Goal: Task Accomplishment & Management: Complete application form

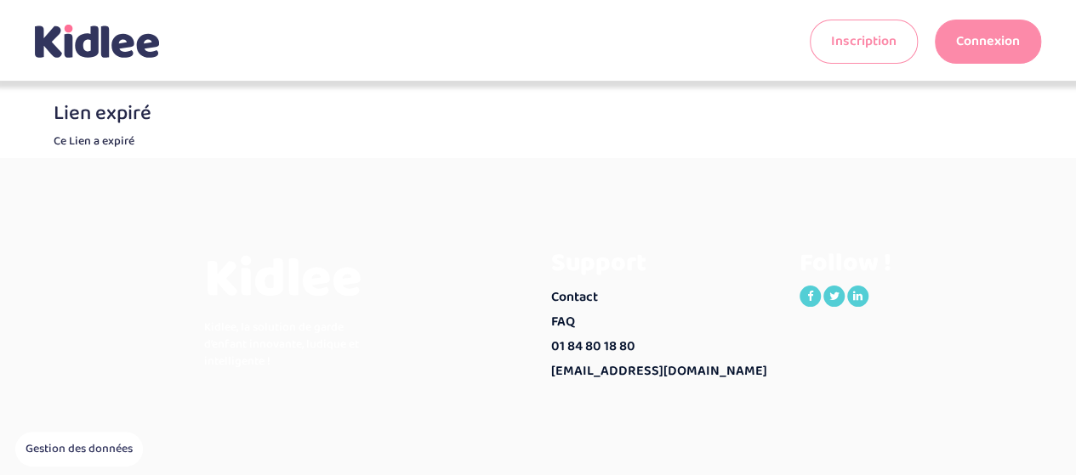
click at [94, 43] on icon at bounding box center [87, 41] width 24 height 31
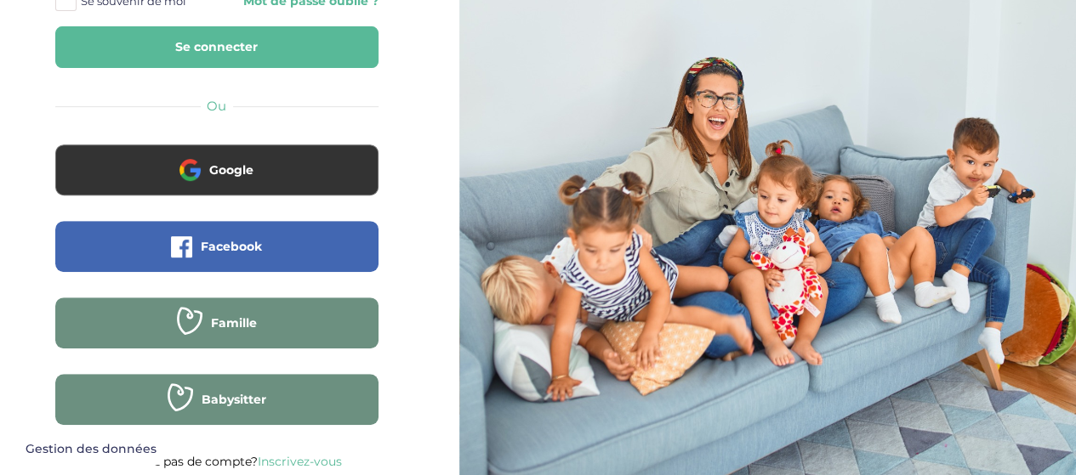
scroll to position [337, 0]
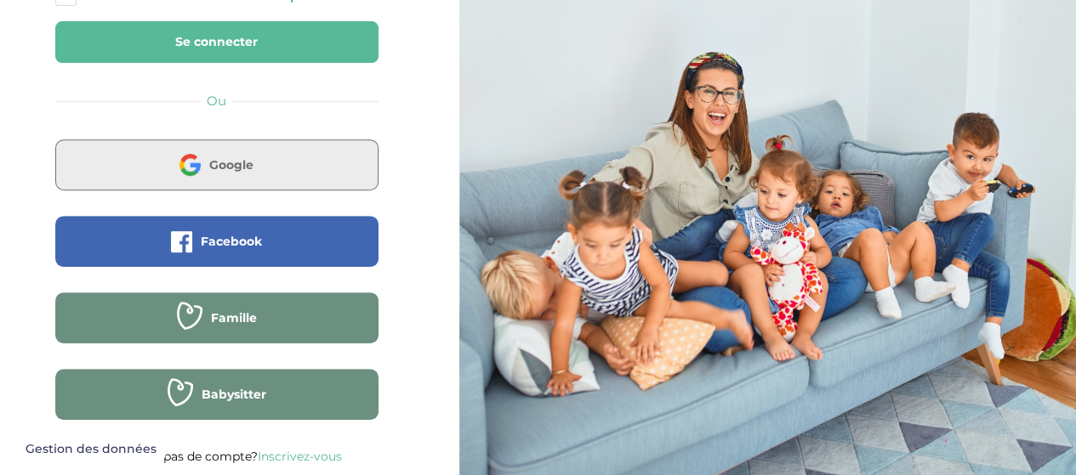
click at [242, 173] on span "Google" at bounding box center [231, 164] width 44 height 17
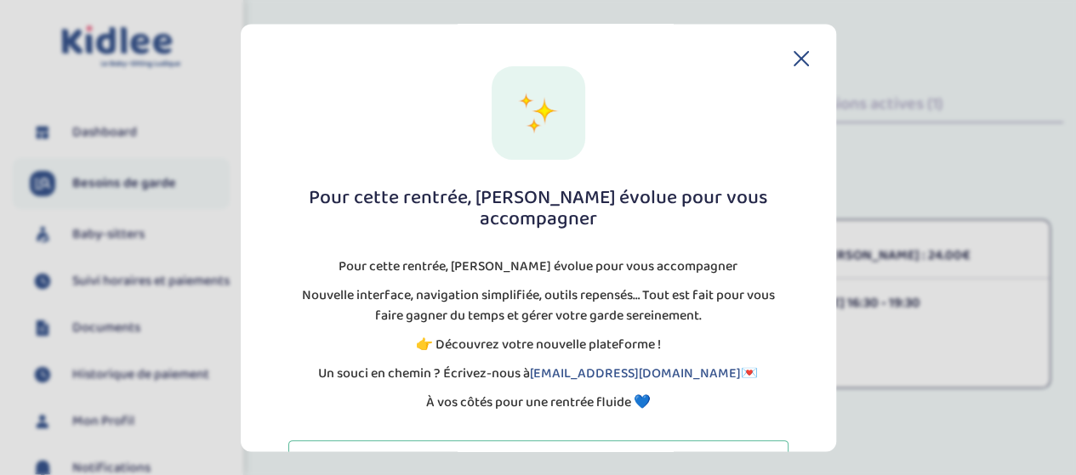
scroll to position [39, 0]
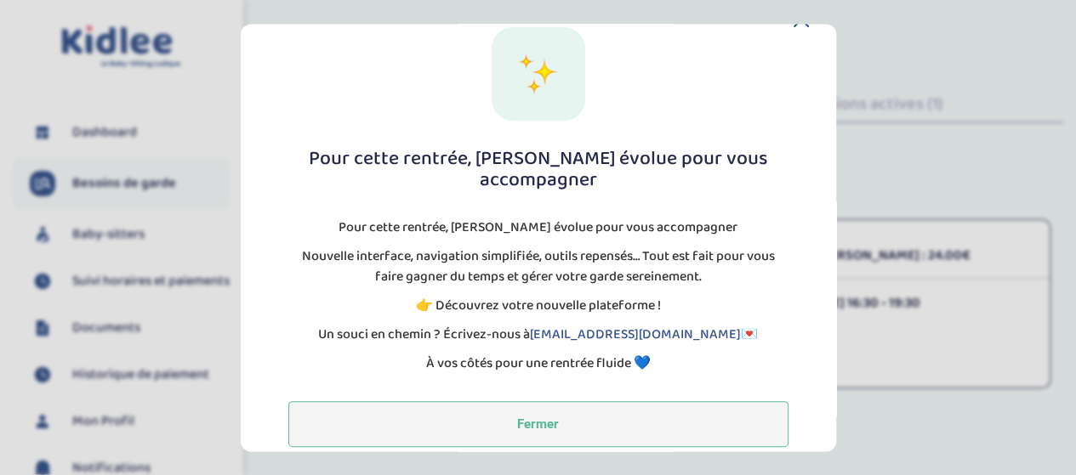
click at [646, 402] on button "Fermer" at bounding box center [538, 425] width 500 height 46
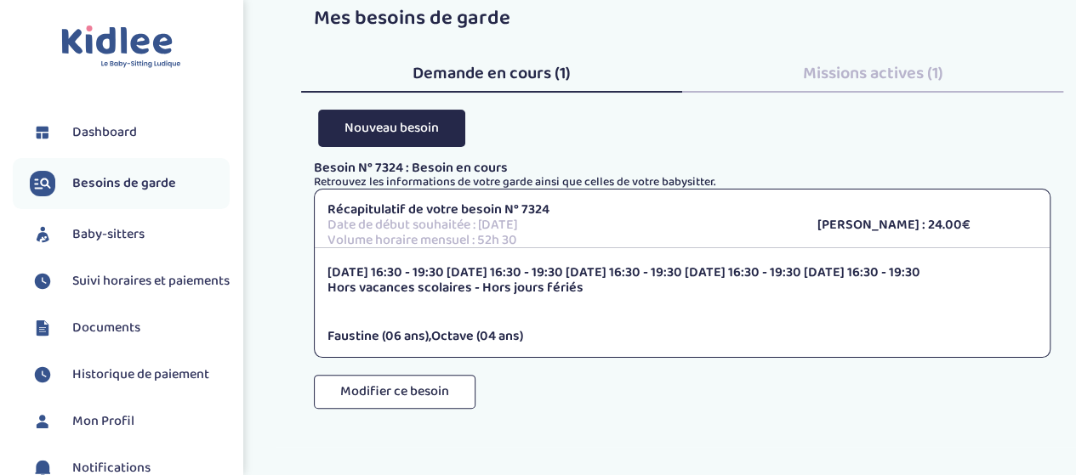
scroll to position [0, 0]
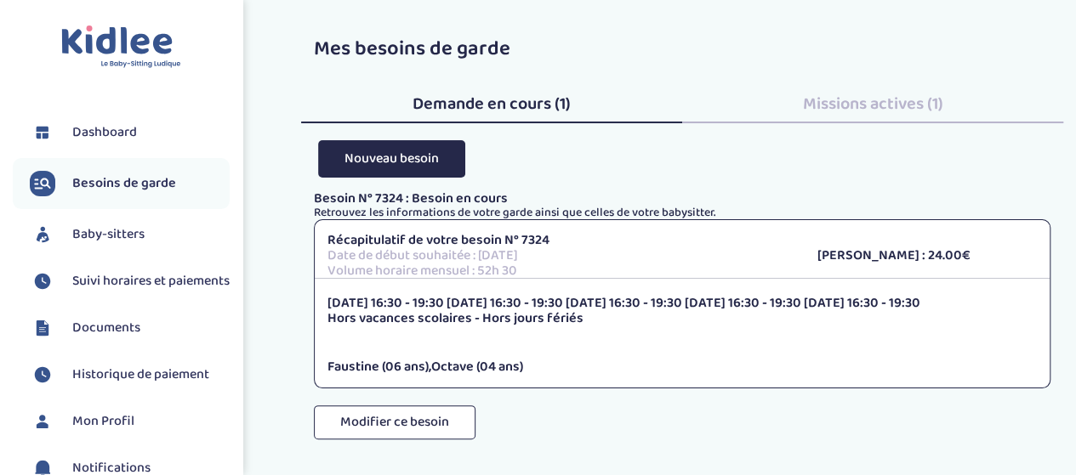
click at [850, 89] on div "Missions actives (1)" at bounding box center [872, 100] width 381 height 46
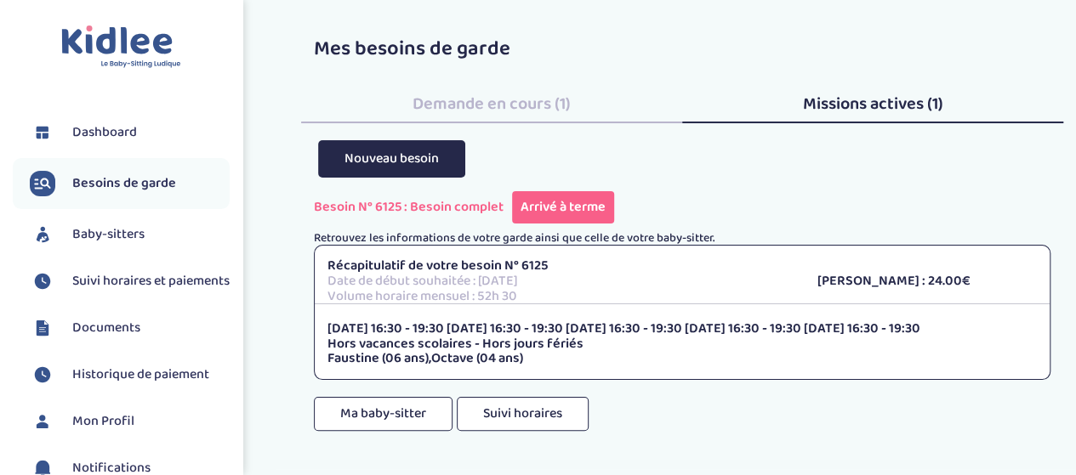
click at [492, 105] on span "Demande en cours (1)" at bounding box center [491, 103] width 158 height 27
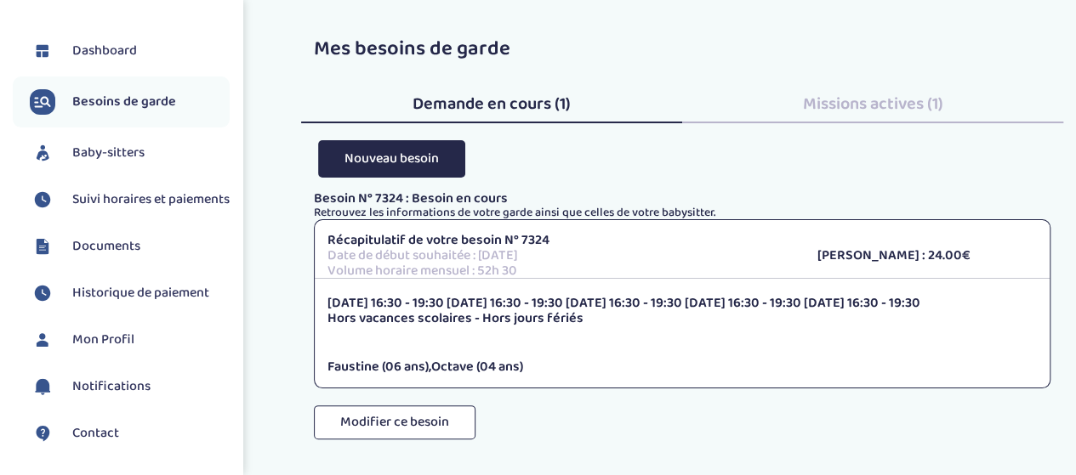
scroll to position [85, 0]
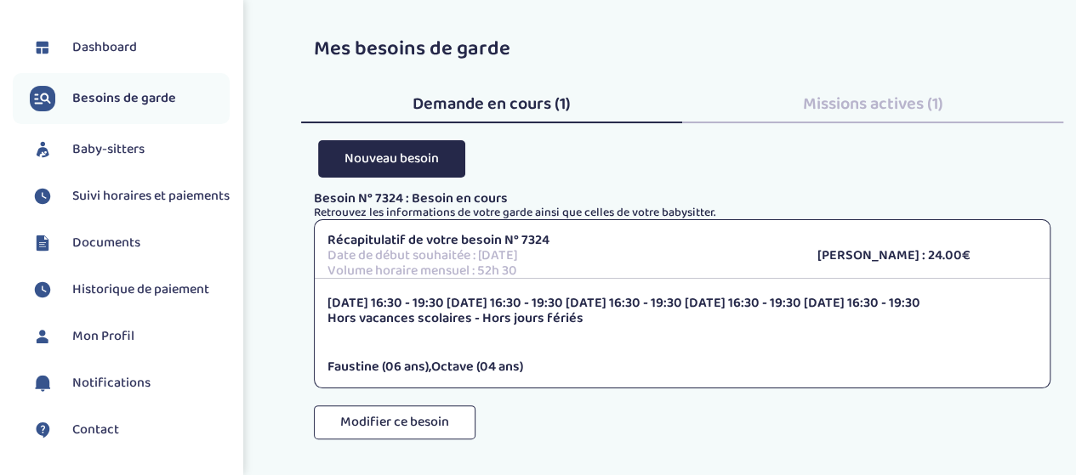
click at [136, 253] on span "Documents" at bounding box center [106, 243] width 68 height 20
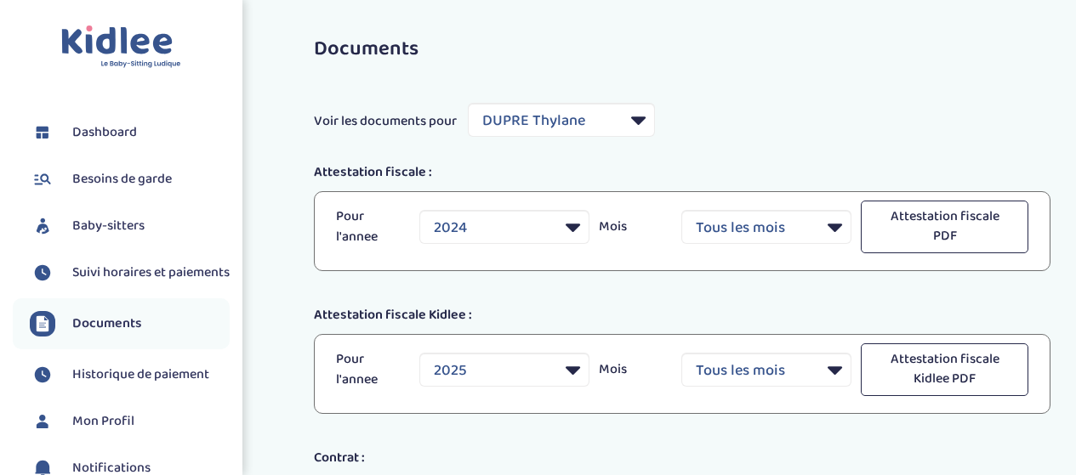
select select "32980"
select select "2024"
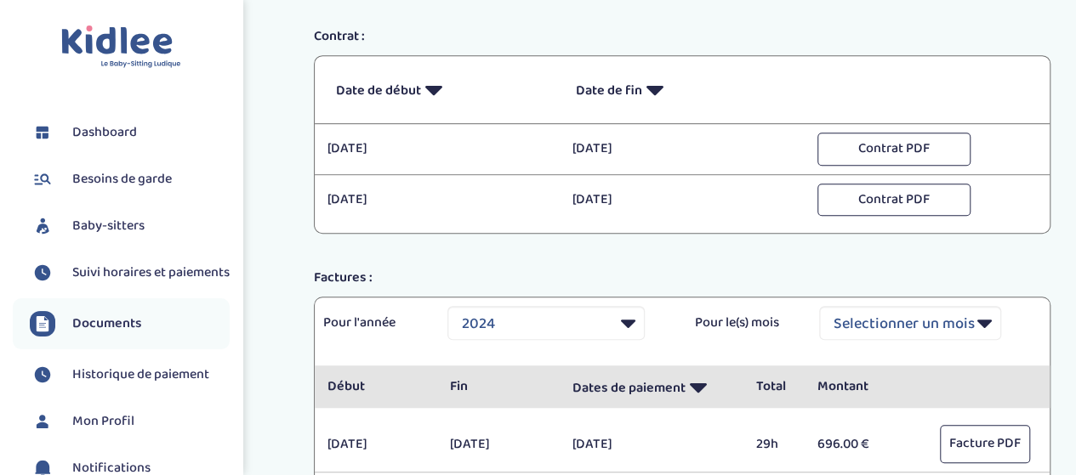
scroll to position [425, 0]
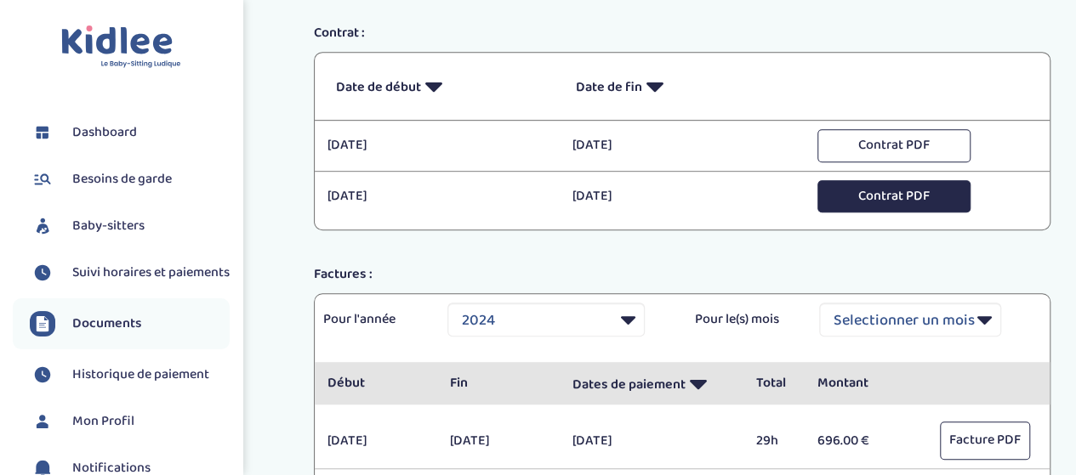
click at [878, 188] on button "Contrat PDF" at bounding box center [893, 196] width 153 height 33
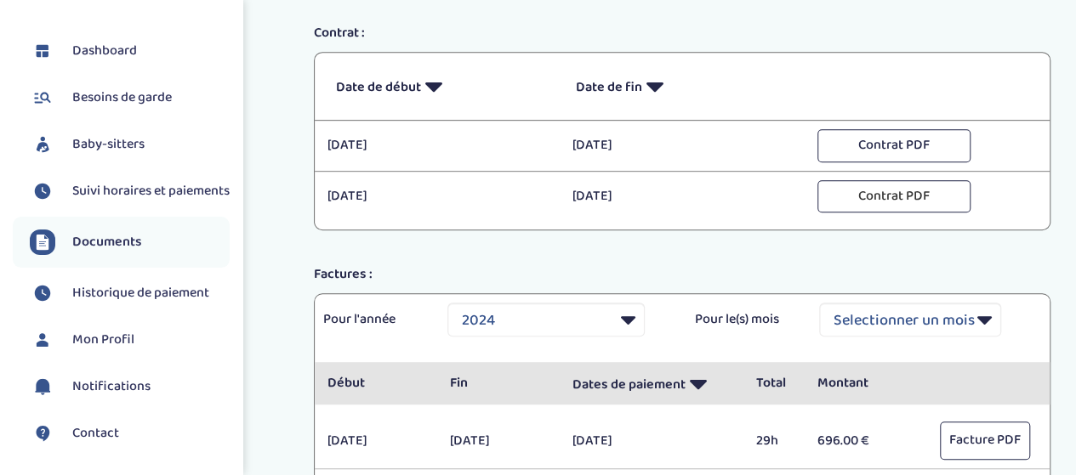
scroll to position [85, 0]
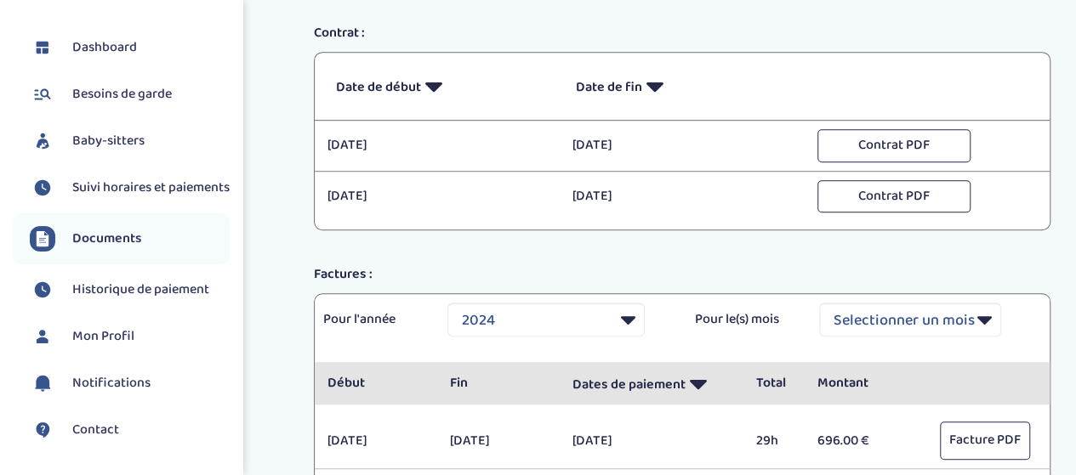
click at [126, 149] on span "Baby-sitters" at bounding box center [108, 141] width 72 height 20
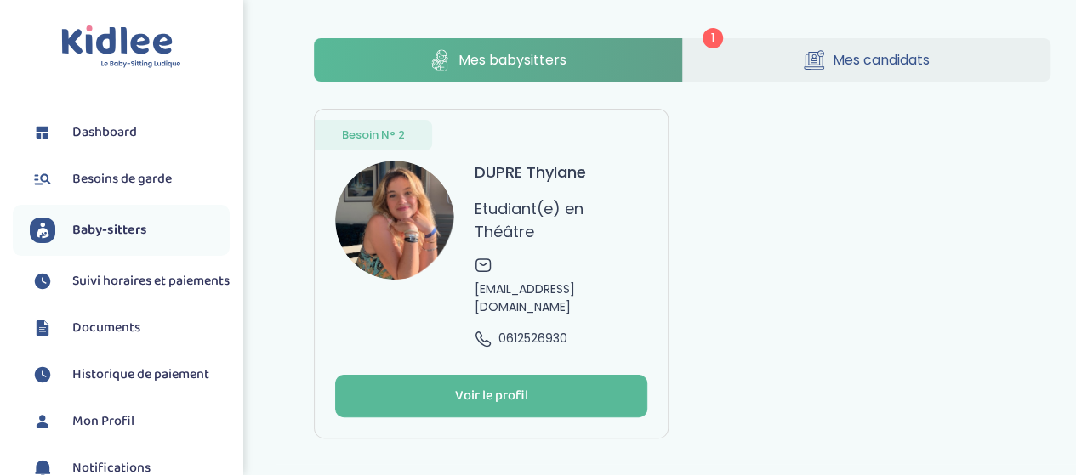
click at [845, 48] on link "Mes candidats" at bounding box center [866, 59] width 367 height 43
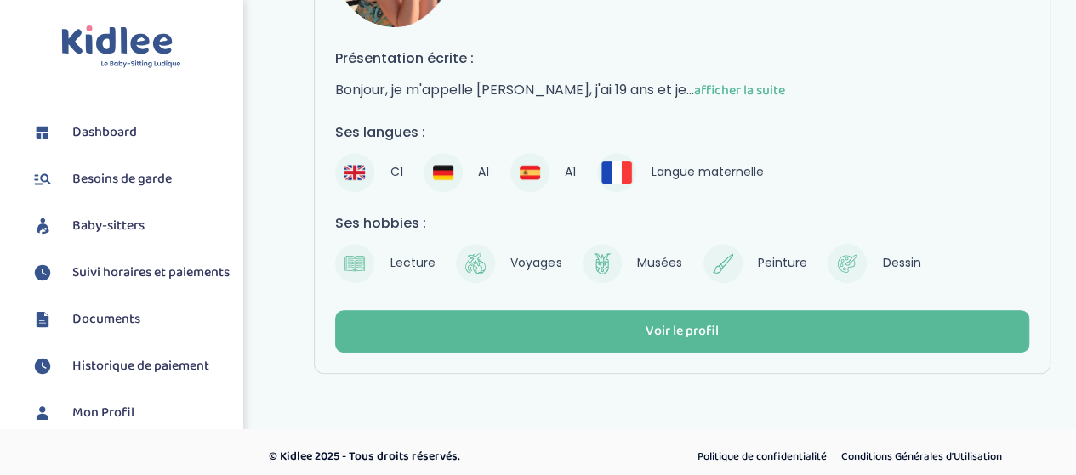
scroll to position [257, 0]
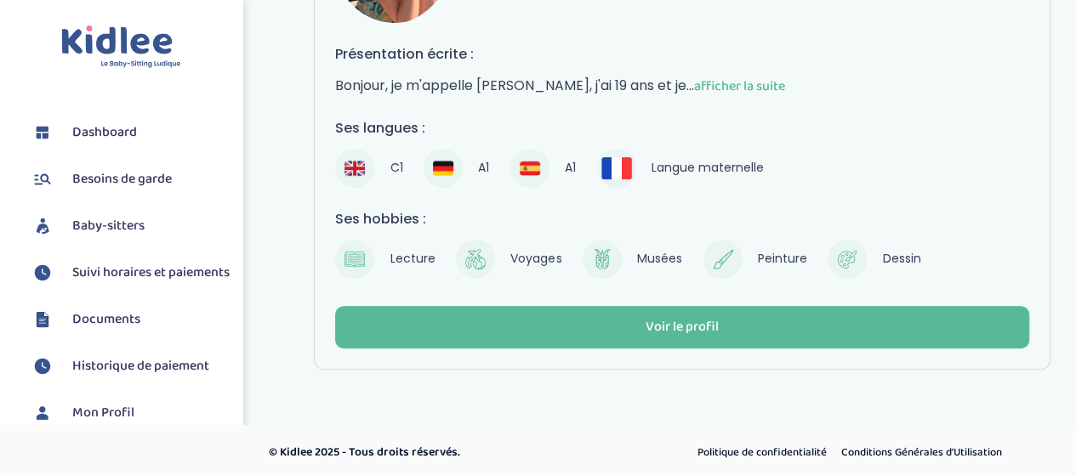
click at [731, 86] on span "afficher la suite" at bounding box center [739, 86] width 91 height 21
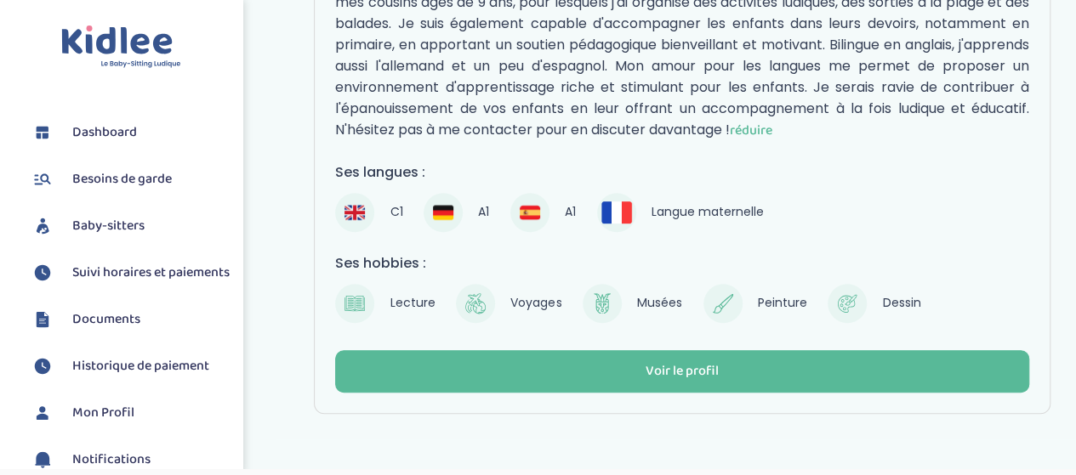
scroll to position [425, 0]
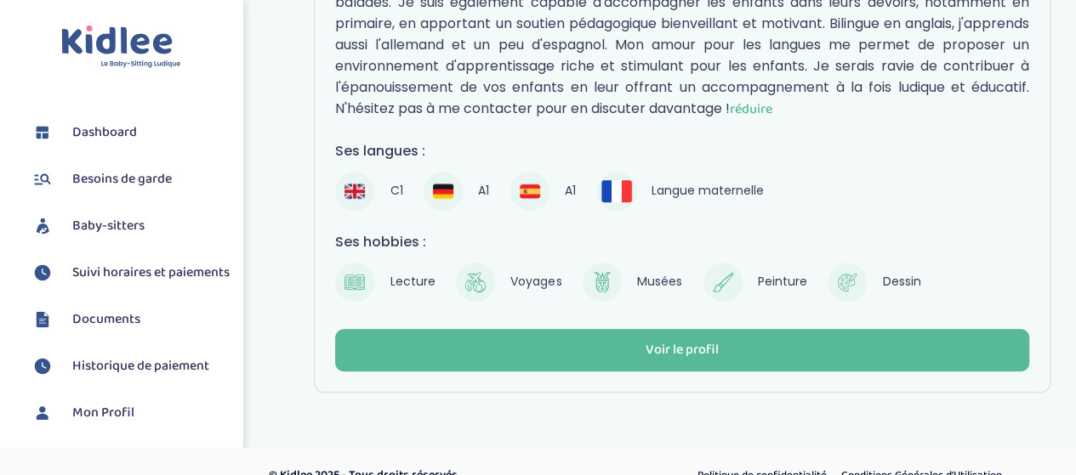
click at [647, 355] on link "Besoin N° 1 DUPRE Thylane Etudiant(e) en Théâtre Validation Kidlee Numéro de té…" at bounding box center [682, 38] width 737 height 709
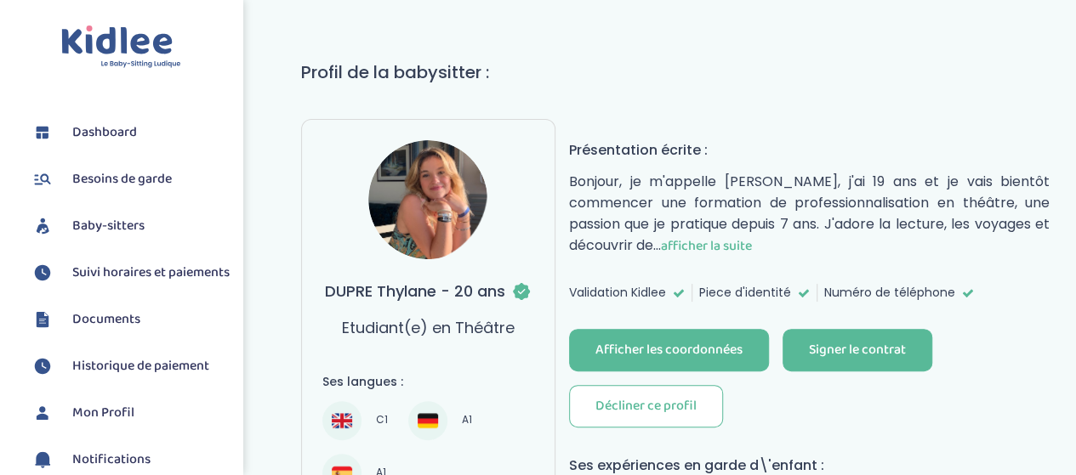
scroll to position [85, 0]
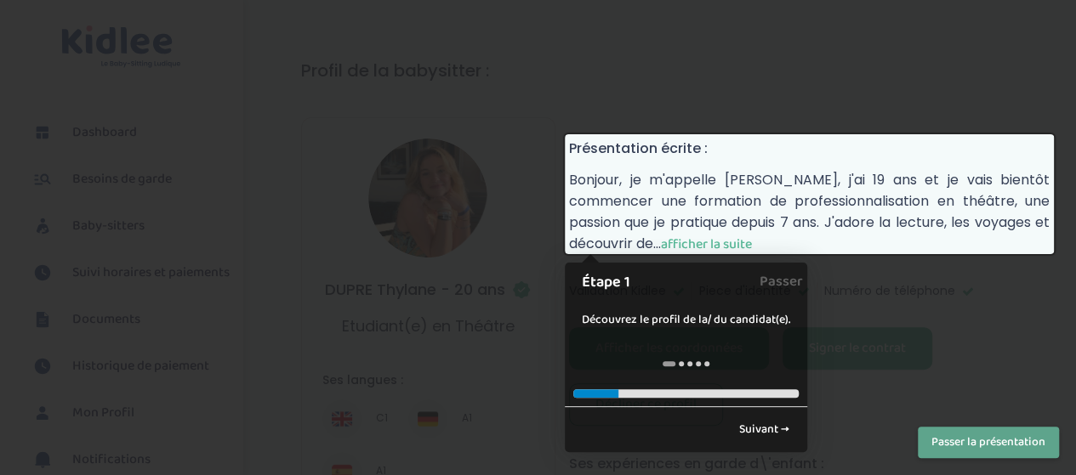
click at [988, 438] on button "Passer la présentation" at bounding box center [988, 442] width 141 height 31
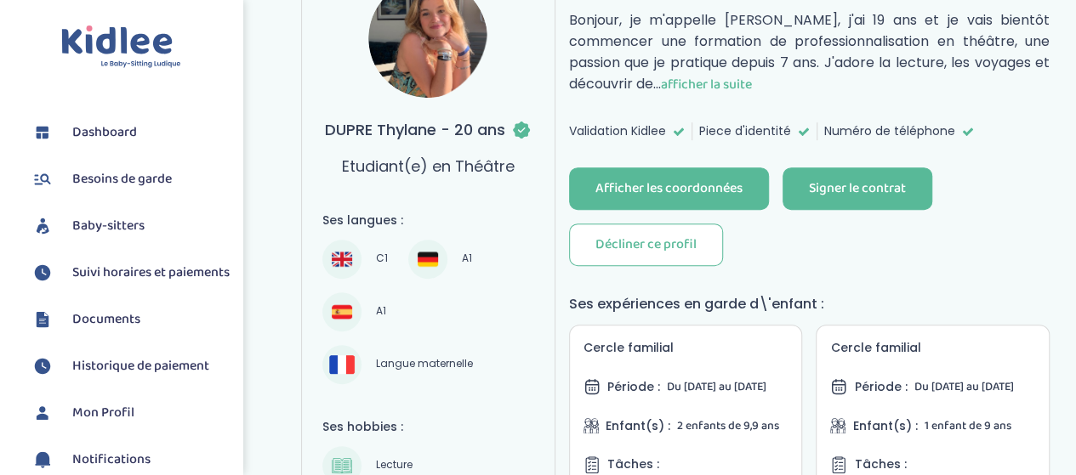
scroll to position [242, 0]
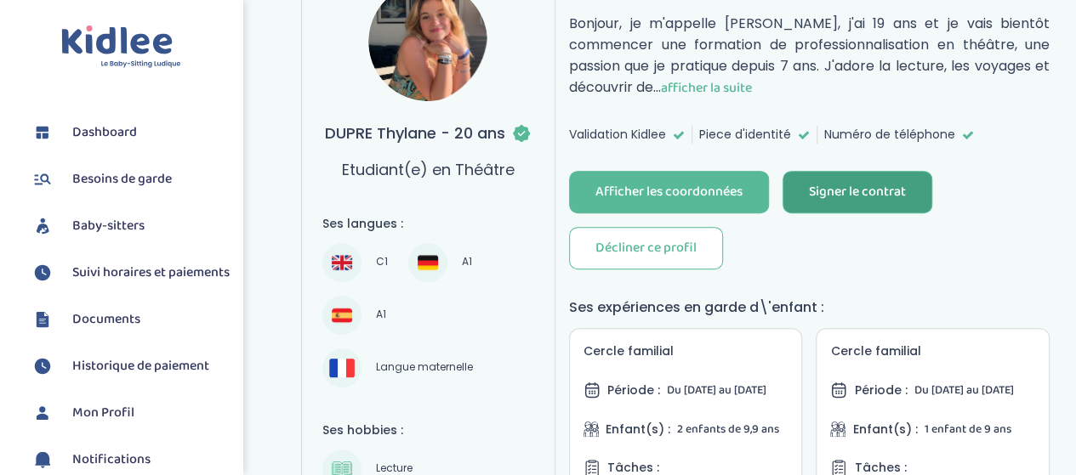
click at [828, 183] on div "Signer le contrat" at bounding box center [857, 193] width 97 height 20
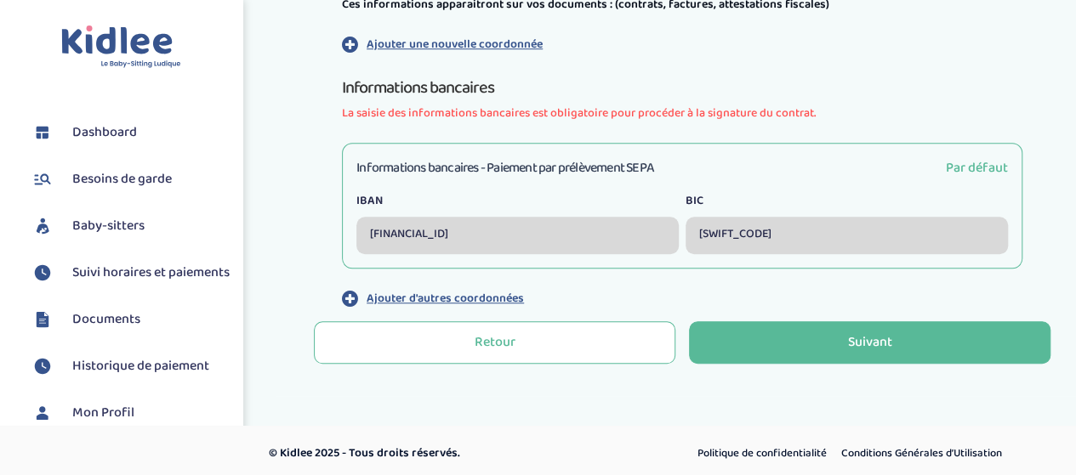
scroll to position [606, 0]
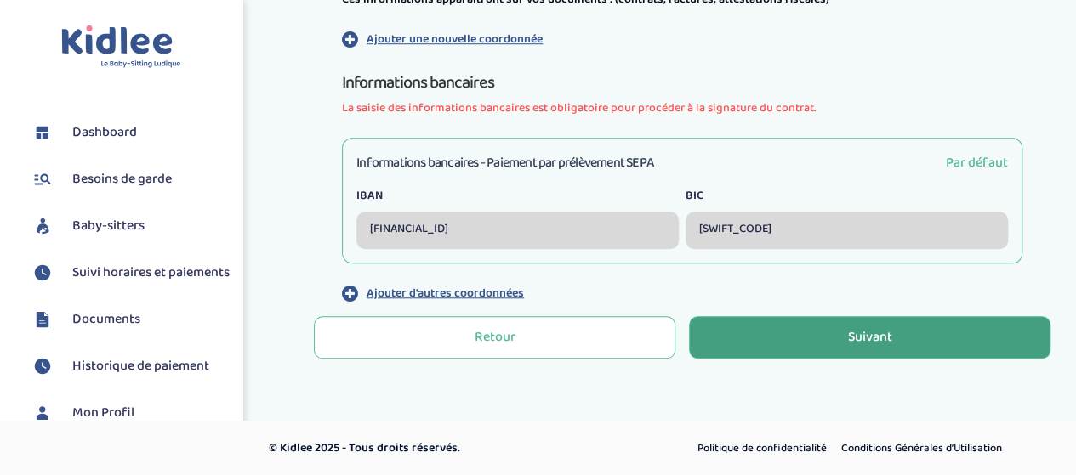
click at [853, 329] on div "Suivant" at bounding box center [870, 338] width 44 height 20
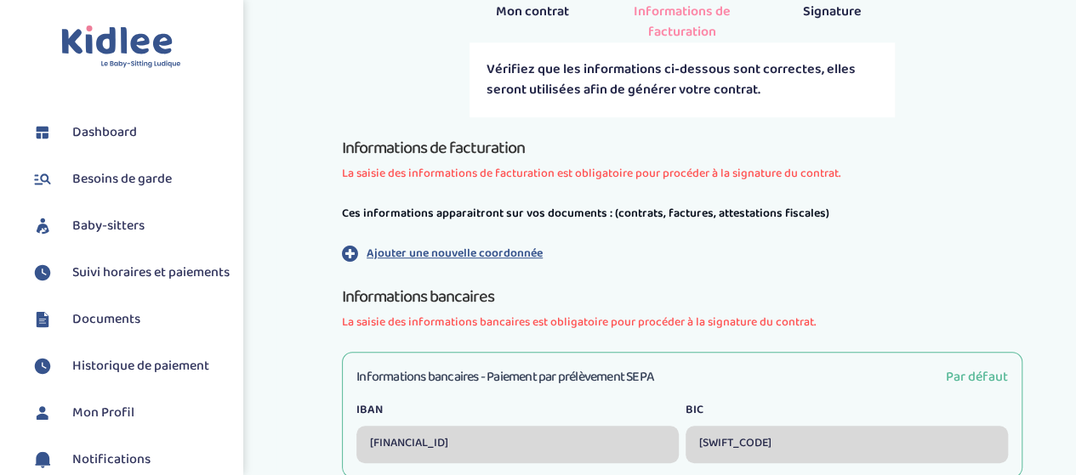
scroll to position [425, 0]
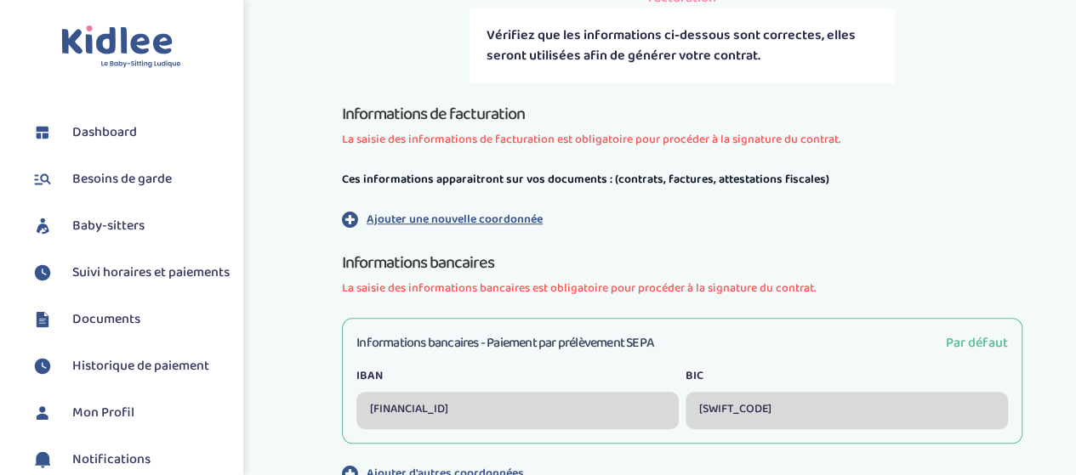
click at [502, 219] on p "Ajouter une nouvelle coordonnée" at bounding box center [455, 220] width 176 height 18
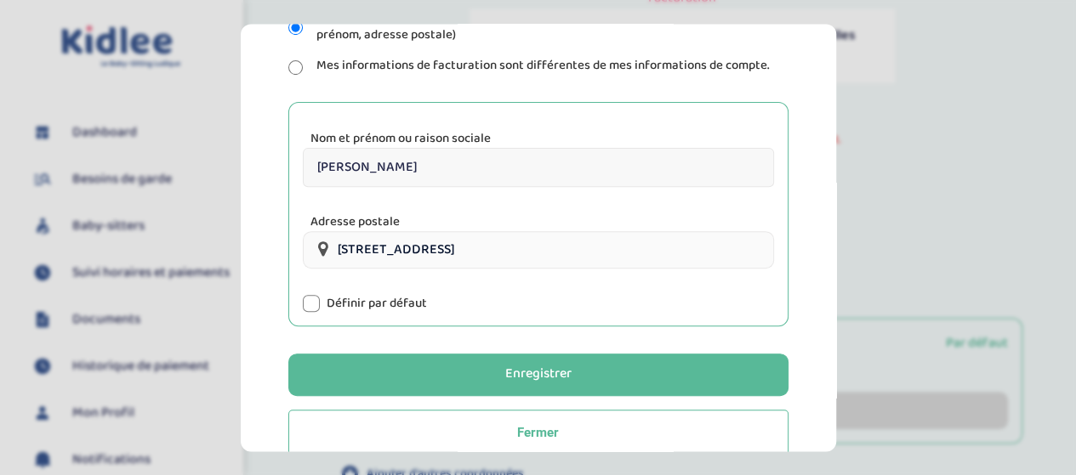
scroll to position [304, 0]
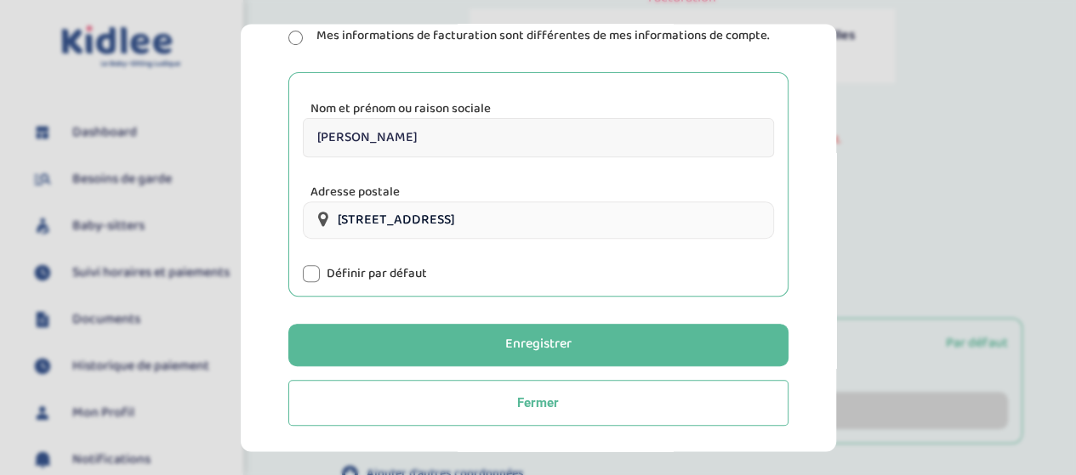
click at [386, 134] on input "[PERSON_NAME]" at bounding box center [538, 137] width 471 height 39
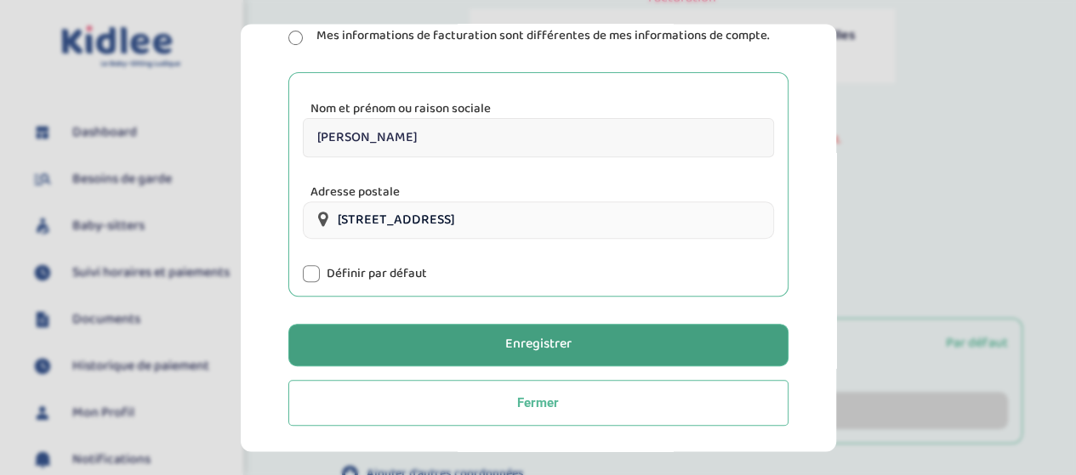
click at [578, 341] on button "Enregistrer" at bounding box center [538, 345] width 500 height 43
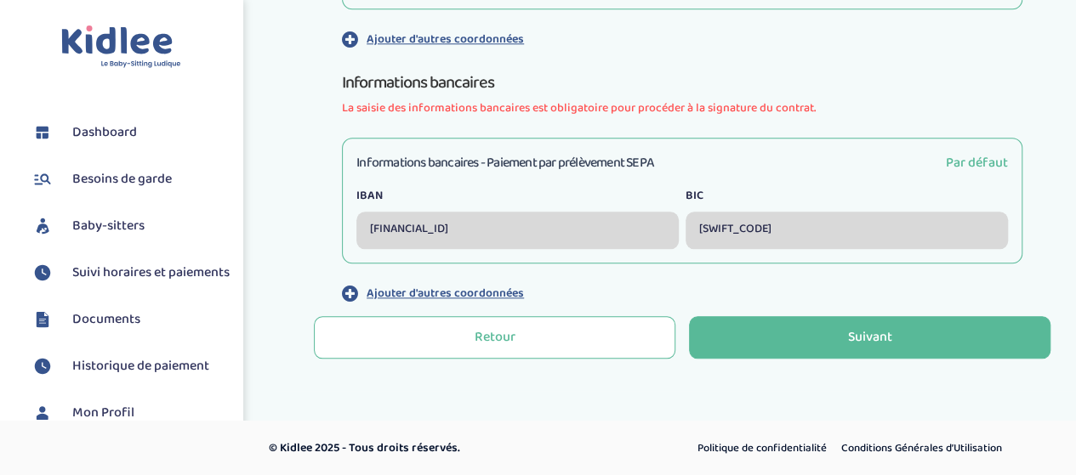
scroll to position [850, 0]
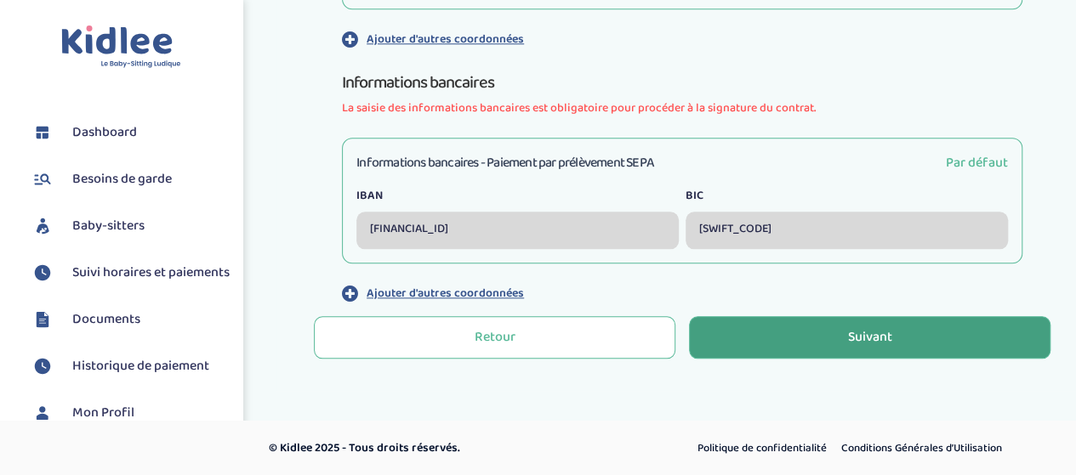
click at [791, 321] on button "Suivant" at bounding box center [869, 337] width 361 height 43
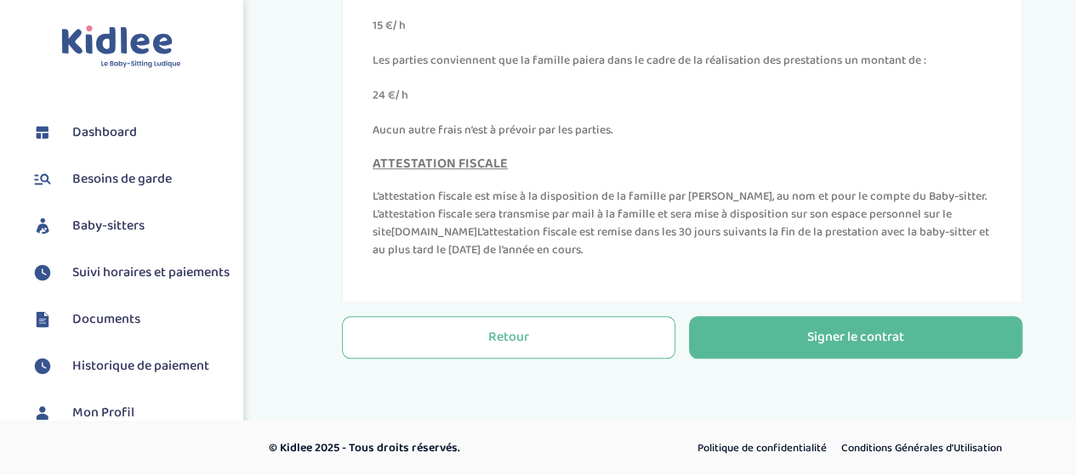
scroll to position [699, 0]
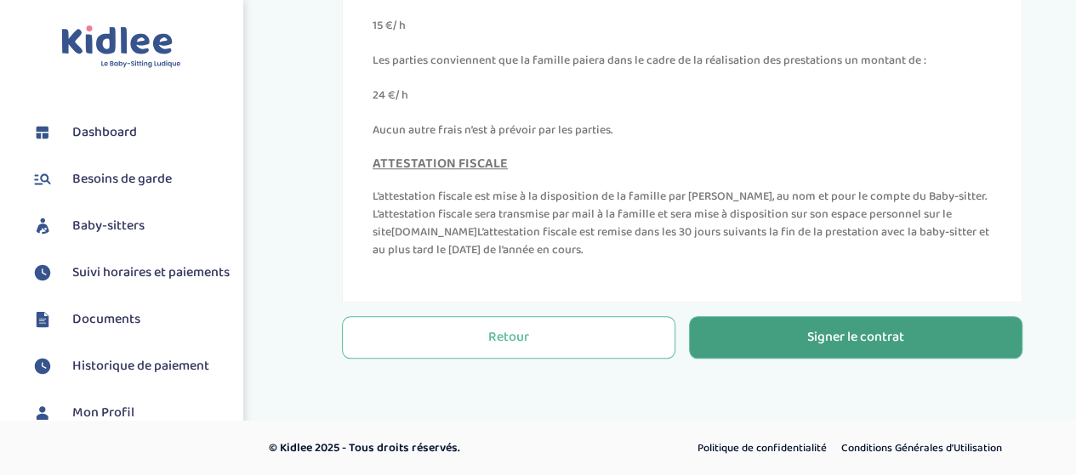
click at [801, 326] on button "Signer le contrat" at bounding box center [855, 337] width 333 height 43
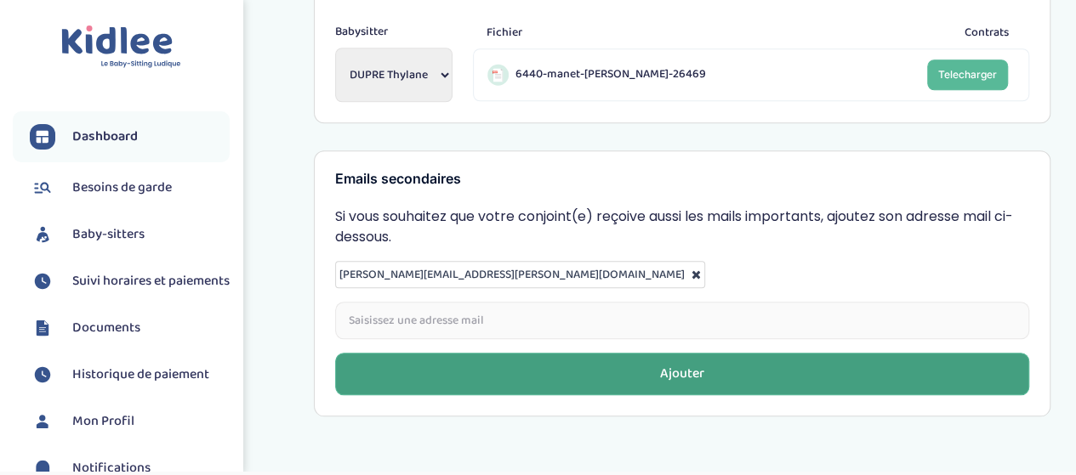
scroll to position [737, 0]
